Goal: Transaction & Acquisition: Book appointment/travel/reservation

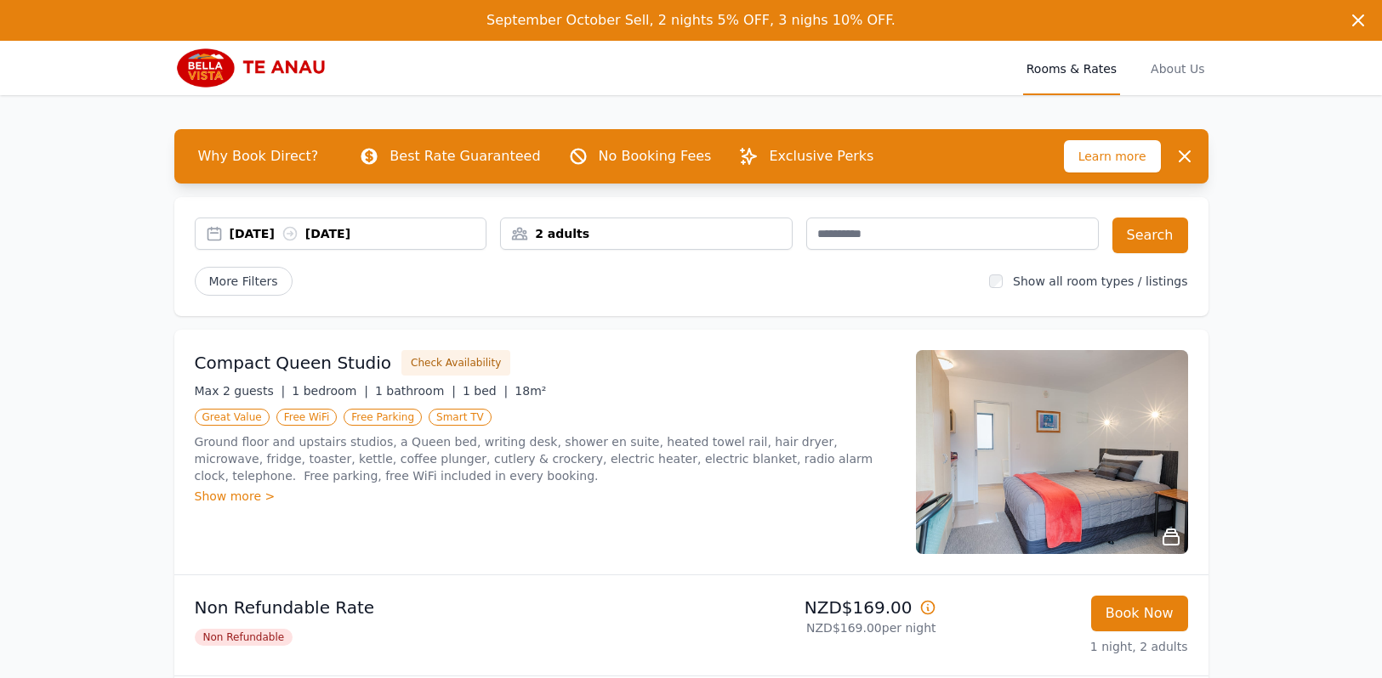
click at [258, 239] on div "[DATE] [DATE]" at bounding box center [358, 233] width 257 height 17
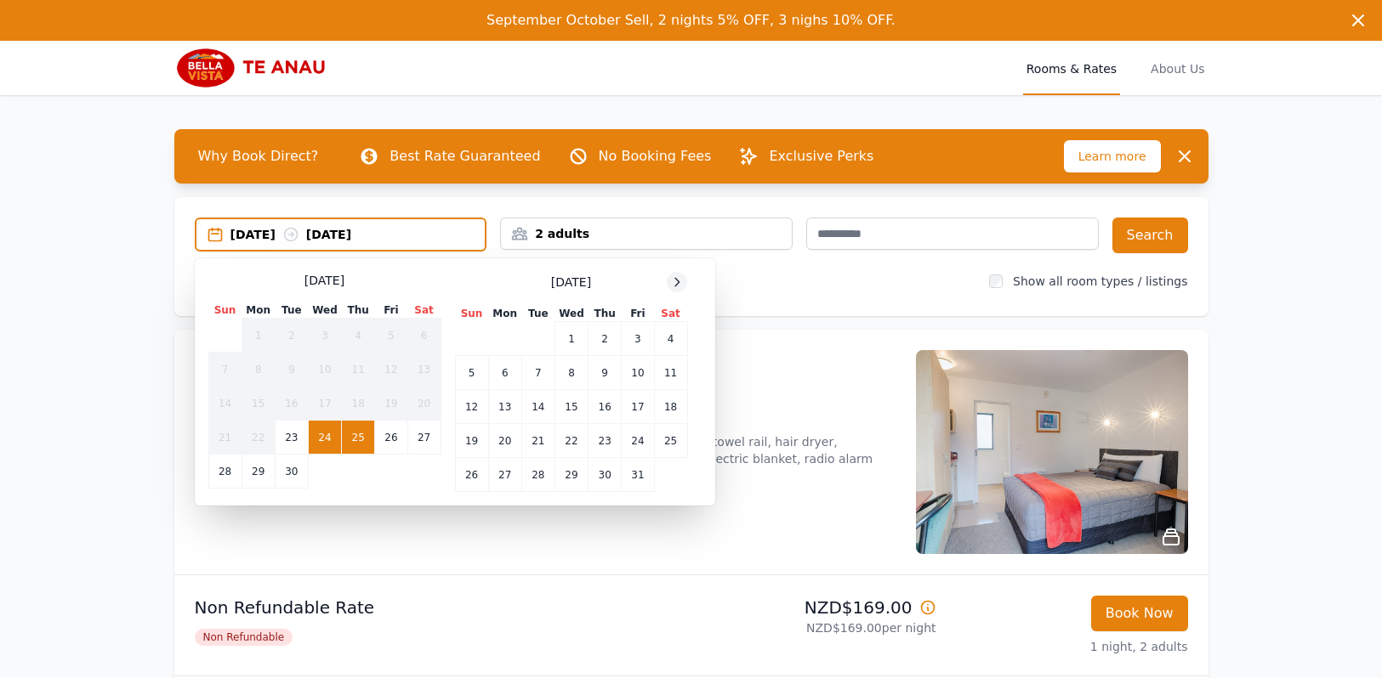
click at [671, 275] on div at bounding box center [677, 282] width 20 height 20
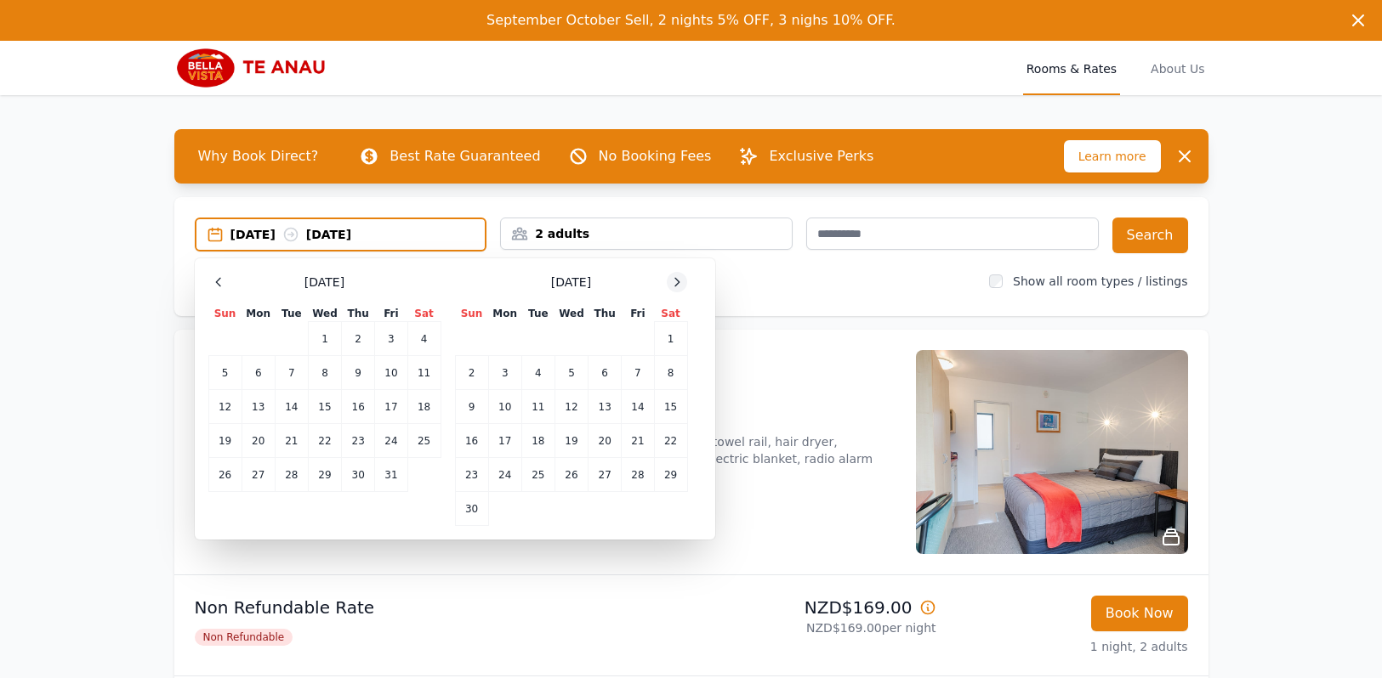
click at [677, 277] on icon at bounding box center [677, 282] width 14 height 14
click at [679, 276] on icon at bounding box center [677, 282] width 14 height 14
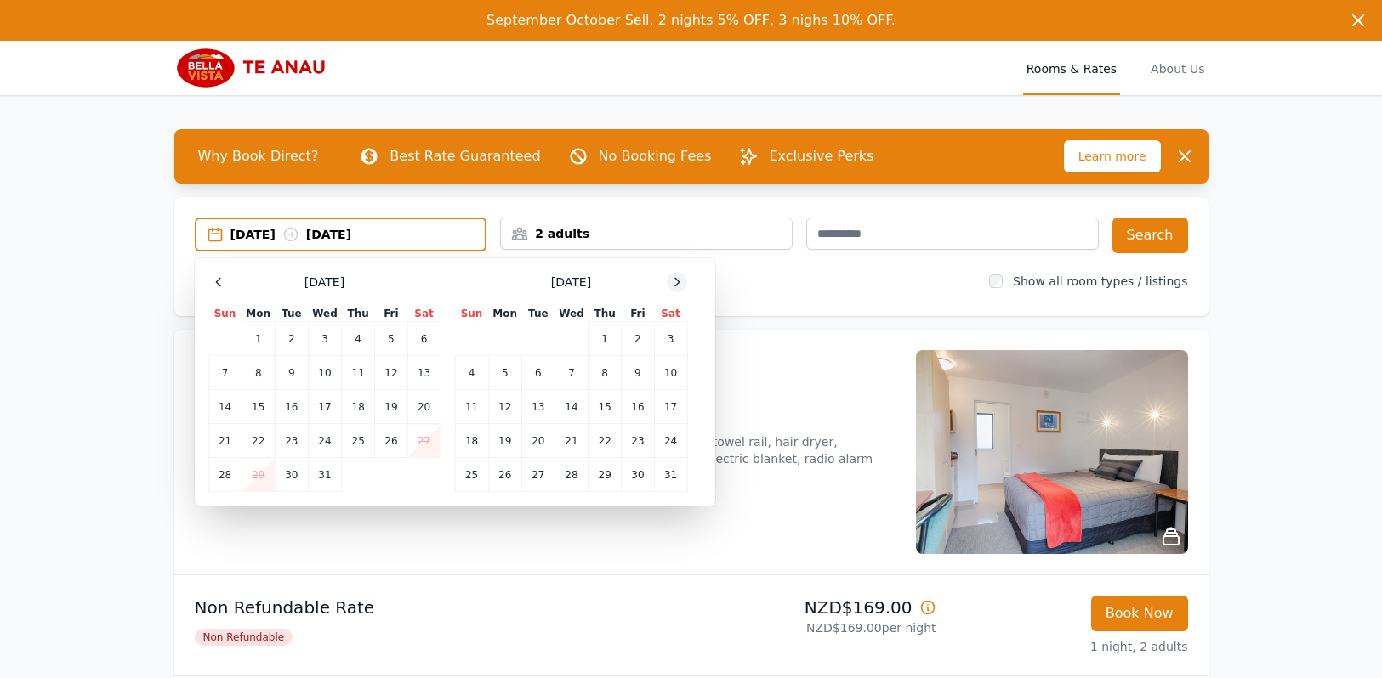
click at [680, 276] on icon at bounding box center [677, 282] width 14 height 14
click at [643, 447] on td "27" at bounding box center [638, 441] width 32 height 34
click at [682, 287] on icon at bounding box center [677, 282] width 14 height 14
click at [466, 340] on td "1" at bounding box center [471, 339] width 33 height 34
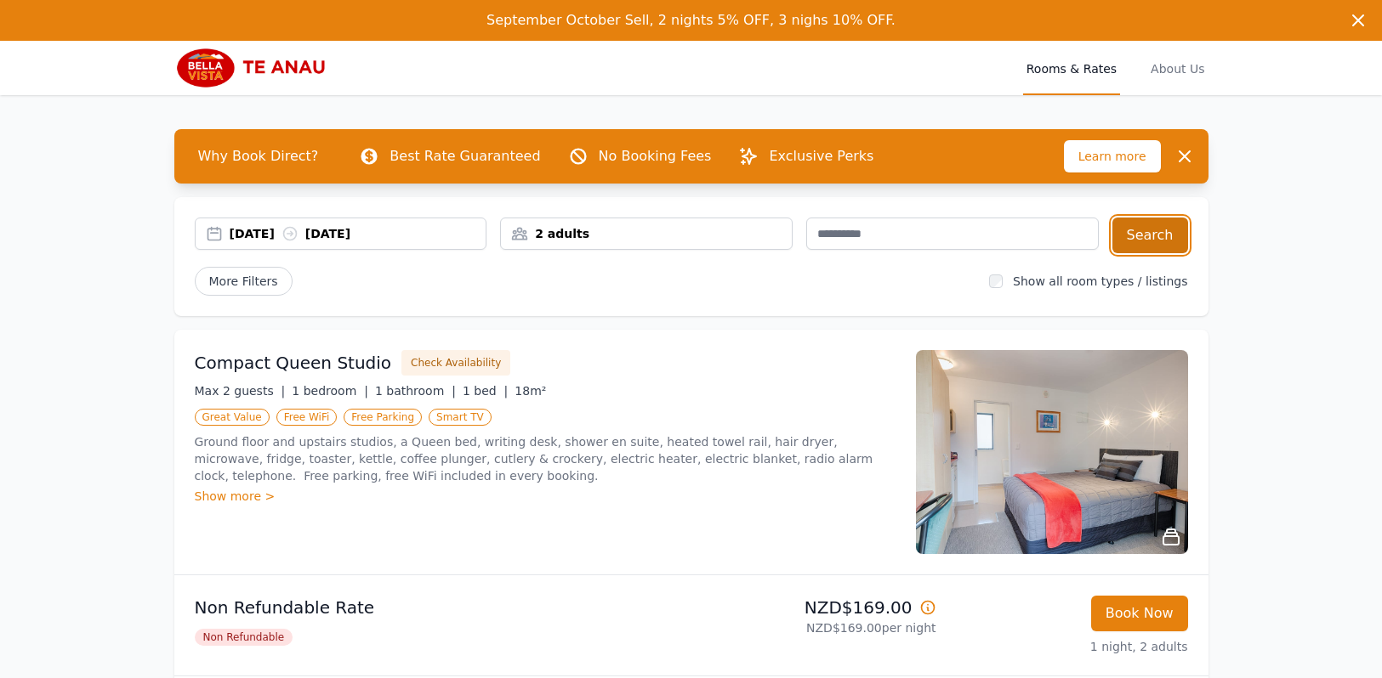
click at [1147, 244] on button "Search" at bounding box center [1150, 236] width 76 height 36
click at [281, 236] on div "[DATE] [DATE]" at bounding box center [358, 233] width 257 height 17
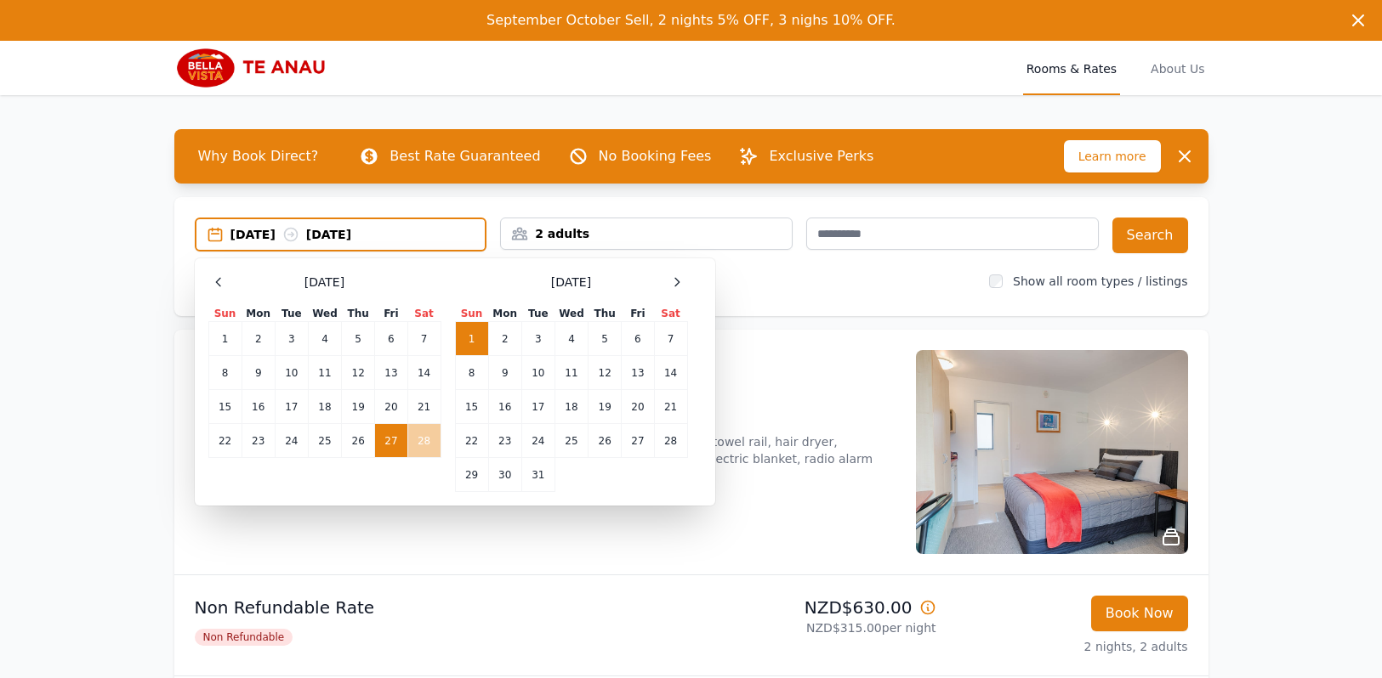
click at [420, 436] on td "28" at bounding box center [423, 441] width 33 height 34
click at [505, 339] on td "2" at bounding box center [504, 339] width 33 height 34
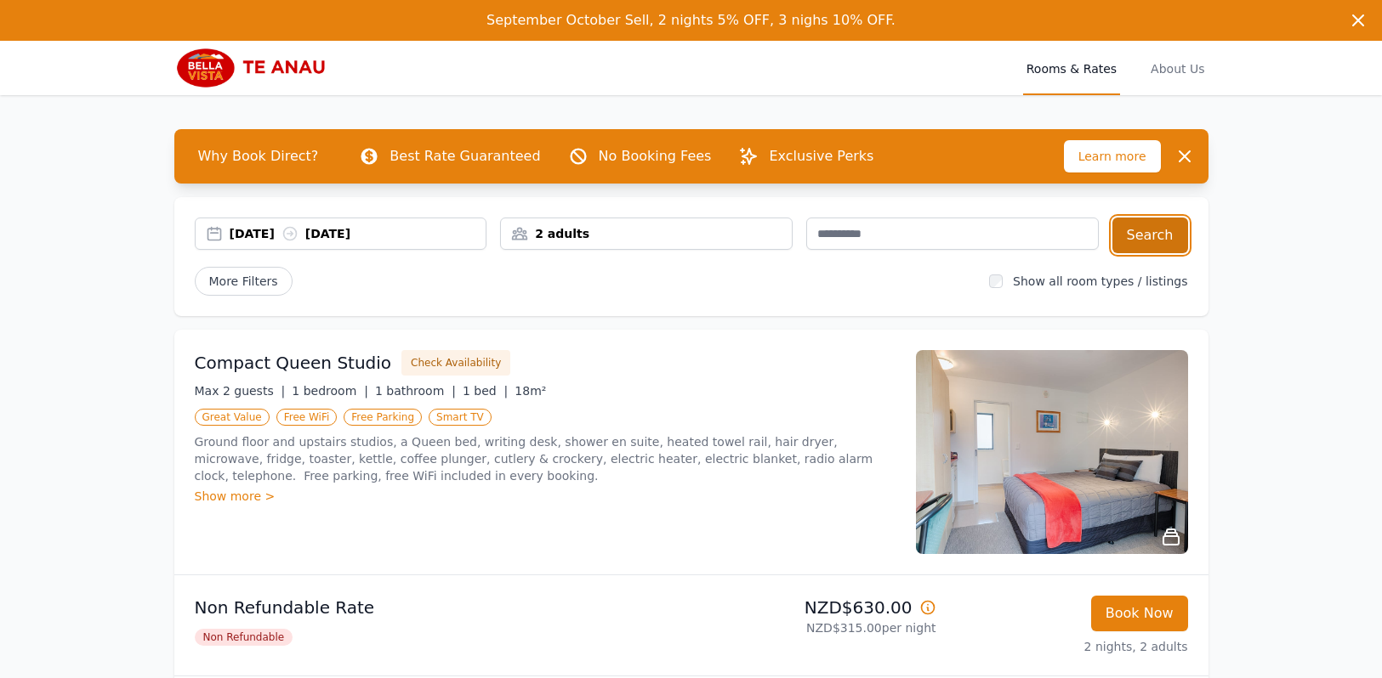
click at [1168, 236] on button "Search" at bounding box center [1150, 236] width 76 height 36
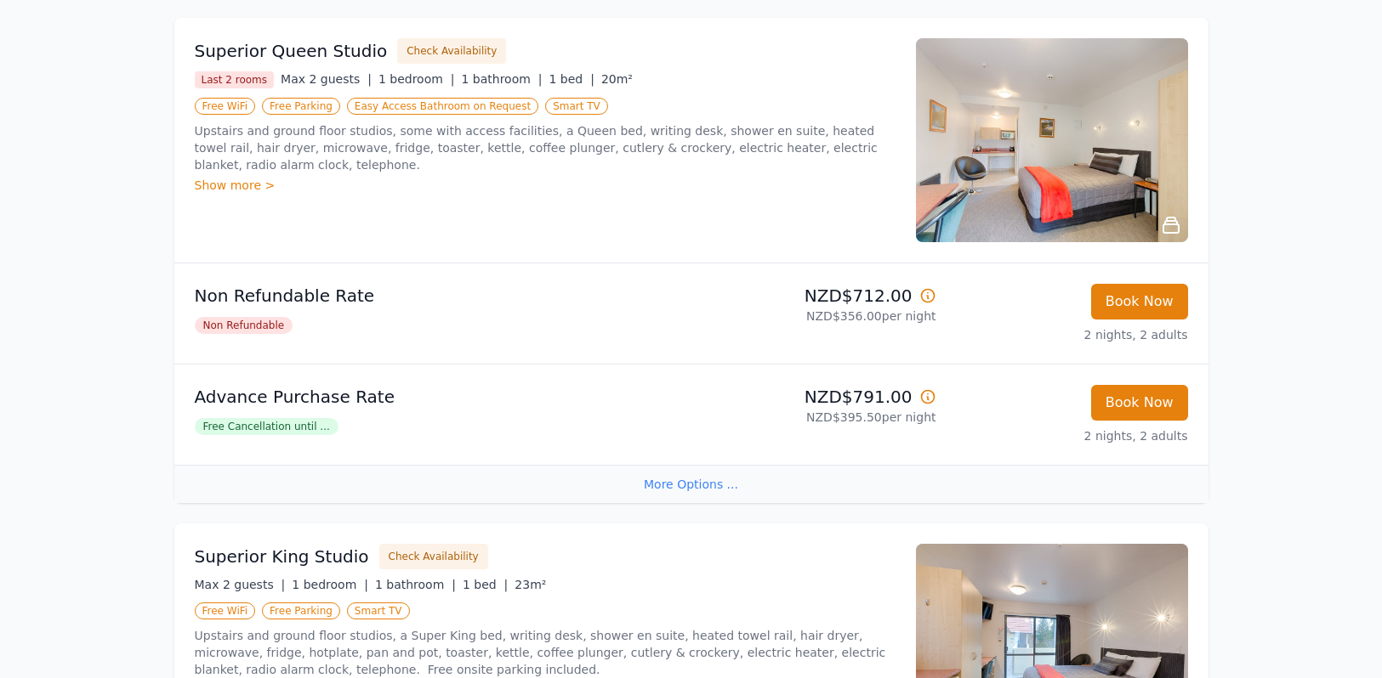
scroll to position [850, 0]
